Goal: Task Accomplishment & Management: Manage account settings

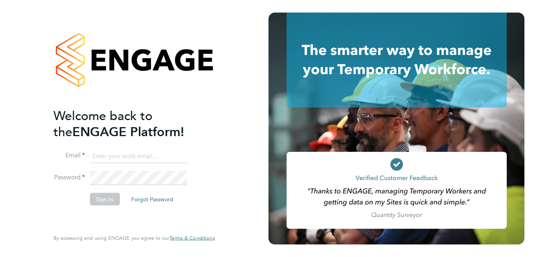
click at [102, 156] on input at bounding box center [138, 156] width 97 height 14
type input "[EMAIL_ADDRESS][DOMAIN_NAME]"
click at [103, 200] on button "Sign In" at bounding box center [105, 199] width 30 height 13
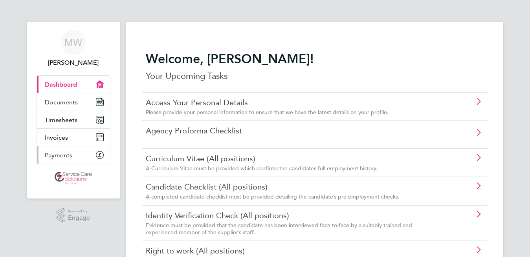
click at [61, 158] on span "Payments" at bounding box center [59, 155] width 28 height 7
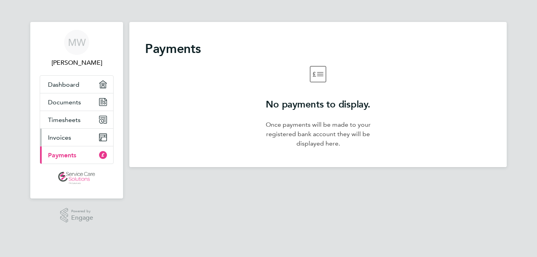
click at [56, 136] on span "Invoices" at bounding box center [59, 137] width 23 height 7
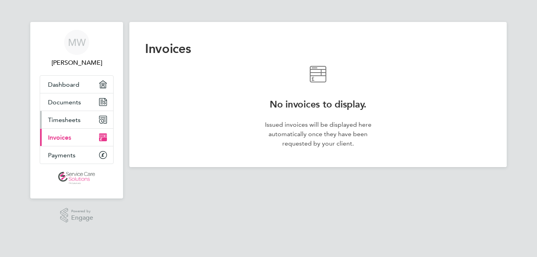
click at [57, 120] on span "Timesheets" at bounding box center [64, 119] width 33 height 7
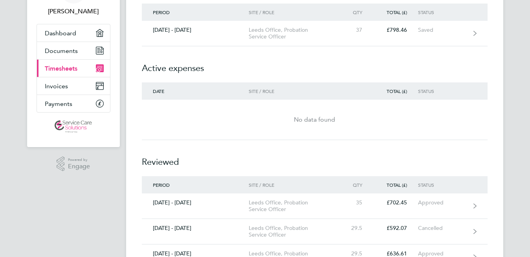
scroll to position [60, 0]
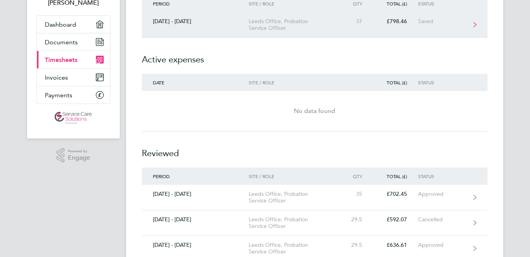
click at [475, 24] on icon at bounding box center [475, 25] width 3 height 6
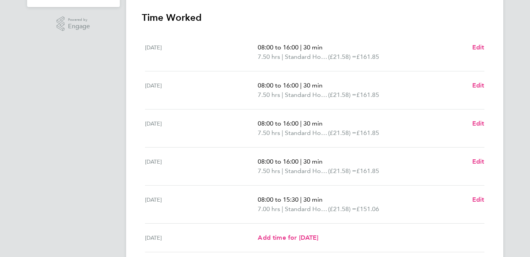
scroll to position [200, 0]
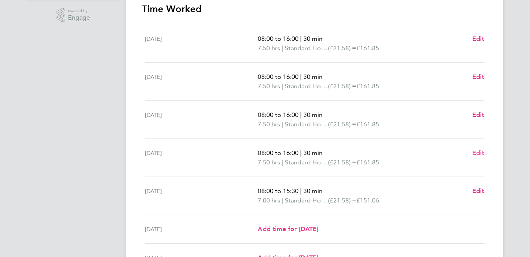
click at [480, 153] on span "Edit" at bounding box center [478, 152] width 12 height 7
select select "30"
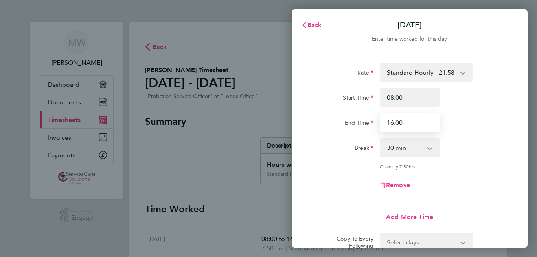
click at [401, 124] on input "16:00" at bounding box center [410, 122] width 60 height 19
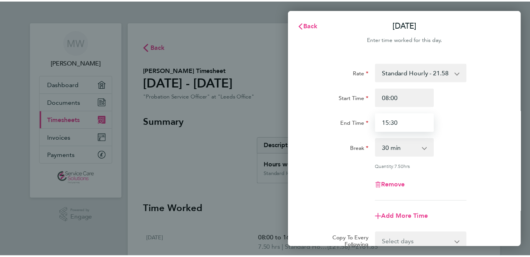
scroll to position [107, 0]
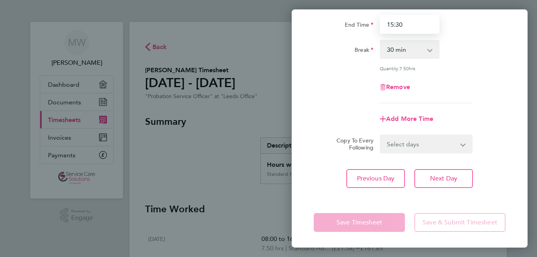
type input "15:30"
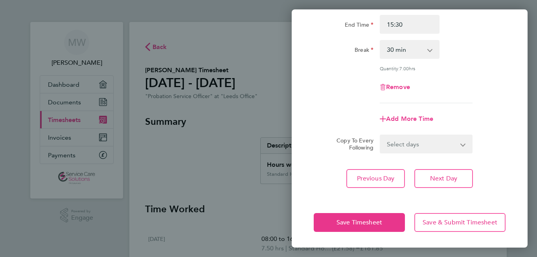
click at [497, 177] on div "Previous Day Next Day" at bounding box center [410, 178] width 192 height 19
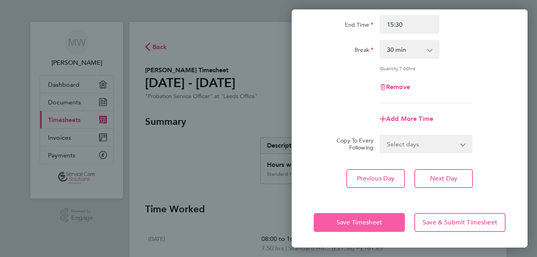
click at [371, 219] on span "Save Timesheet" at bounding box center [359, 223] width 46 height 8
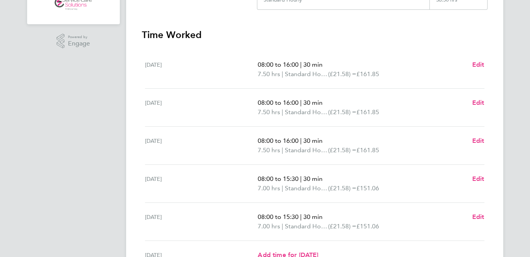
scroll to position [244, 0]
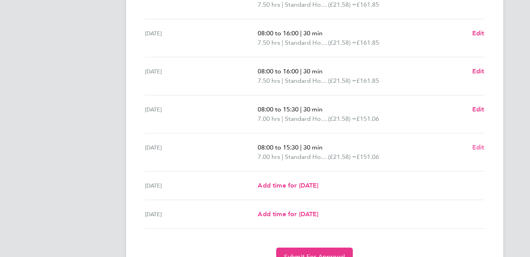
click at [477, 148] on span "Edit" at bounding box center [478, 147] width 12 height 7
select select "30"
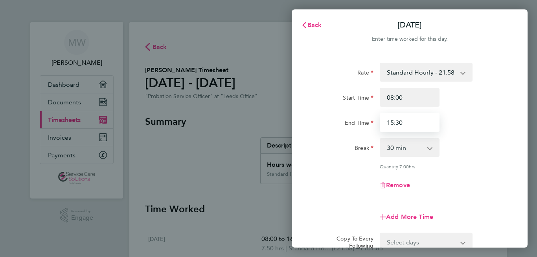
click at [403, 120] on input "15:30" at bounding box center [410, 122] width 60 height 19
type input "15:00"
click at [327, 172] on div "Rate Standard Hourly - 21.58 Start Time 08:00 End Time 15:00 Break 0 min 15 min…" at bounding box center [410, 132] width 192 height 139
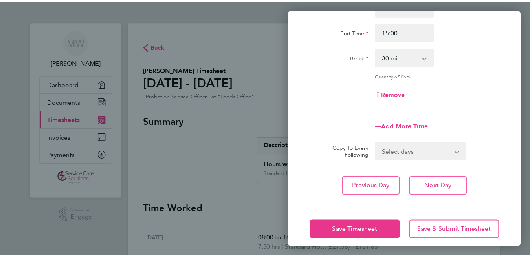
scroll to position [107, 0]
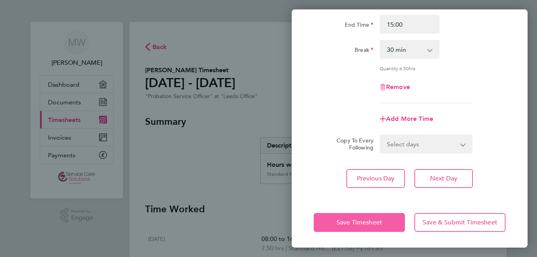
click at [348, 213] on button "Save Timesheet" at bounding box center [359, 222] width 91 height 19
